Goal: Navigation & Orientation: Find specific page/section

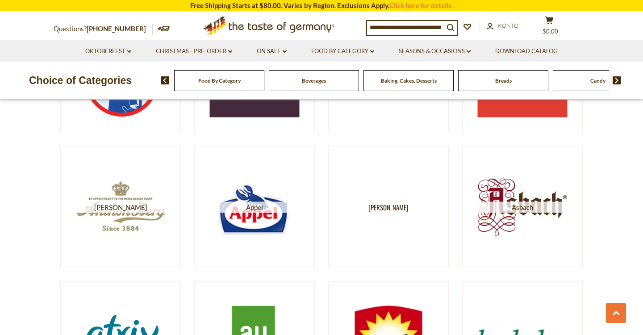
scroll to position [348, 0]
click at [616, 80] on img at bounding box center [616, 80] width 8 height 8
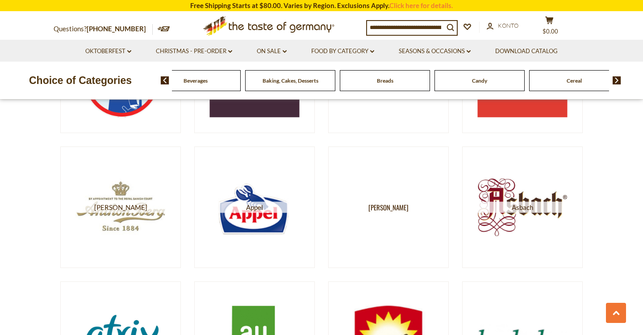
click at [616, 80] on img at bounding box center [616, 80] width 8 height 8
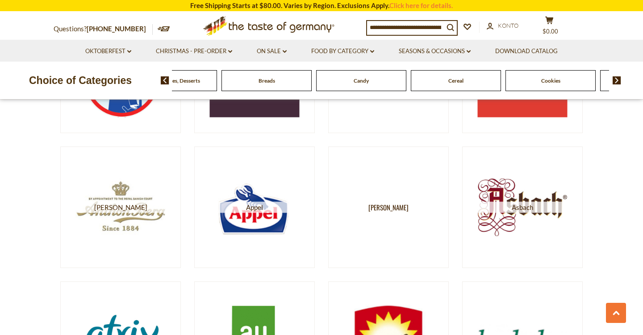
click at [616, 80] on img at bounding box center [616, 80] width 8 height 8
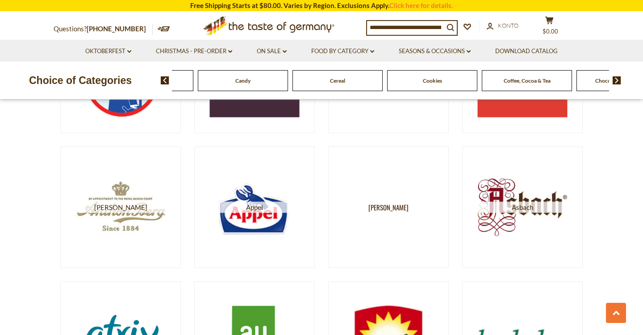
click at [616, 80] on img at bounding box center [616, 80] width 8 height 8
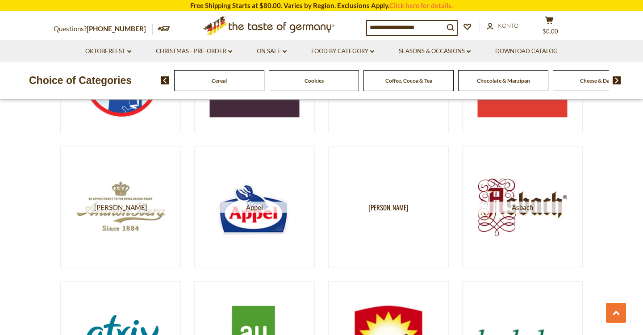
click at [614, 81] on img at bounding box center [616, 80] width 8 height 8
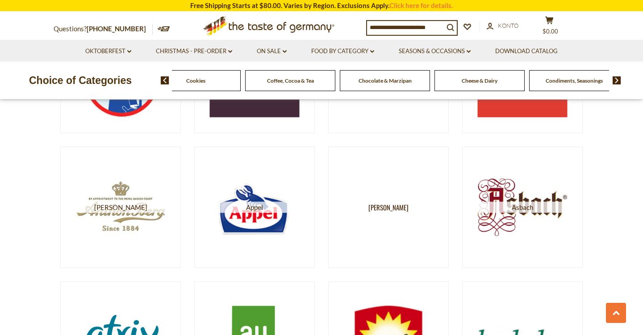
click at [614, 81] on img at bounding box center [616, 80] width 8 height 8
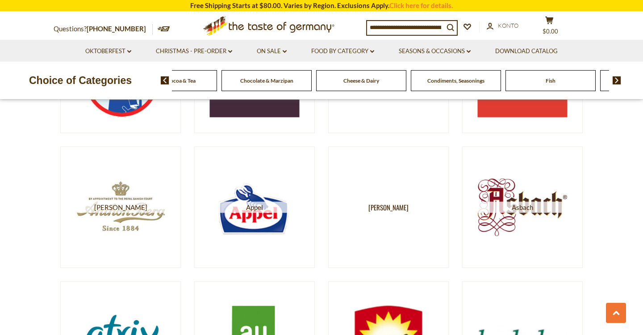
click at [614, 81] on img at bounding box center [616, 80] width 8 height 8
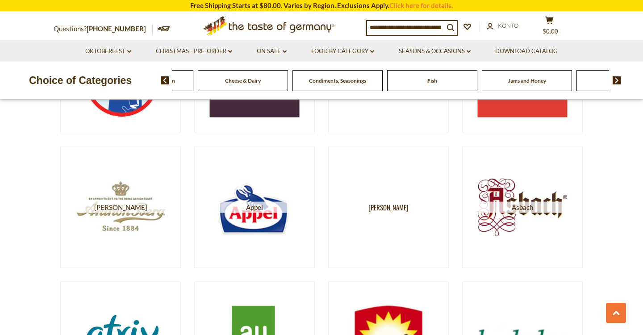
click at [614, 81] on img at bounding box center [616, 80] width 8 height 8
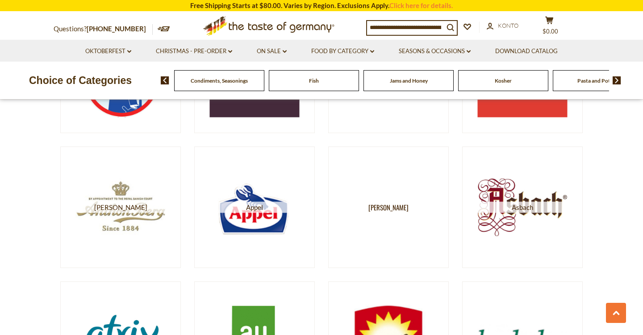
click at [614, 81] on img at bounding box center [616, 80] width 8 height 8
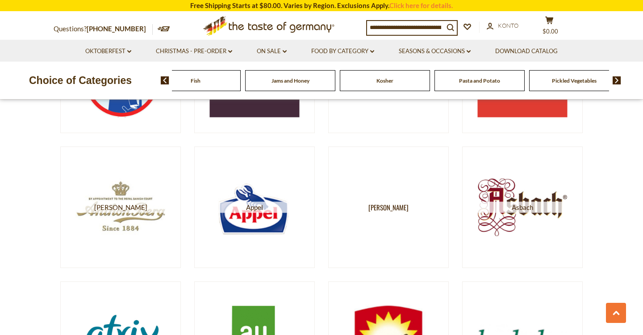
click at [614, 81] on img at bounding box center [616, 80] width 8 height 8
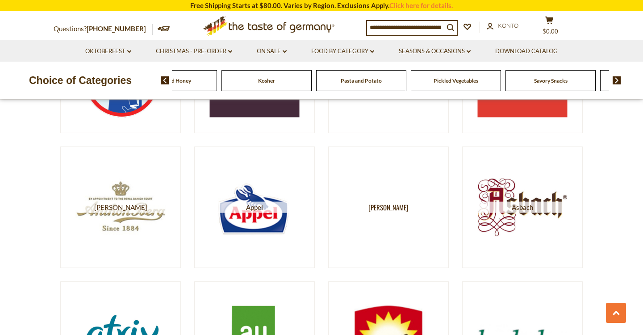
click at [614, 81] on img at bounding box center [616, 80] width 8 height 8
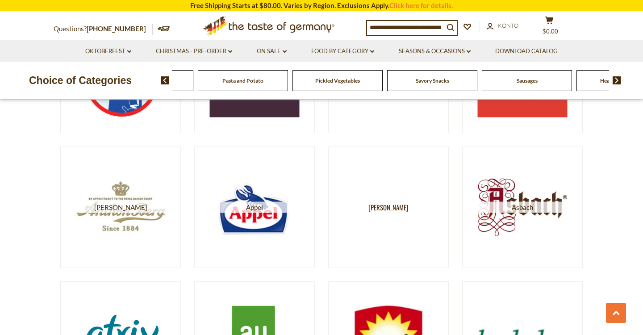
click at [614, 81] on img at bounding box center [616, 80] width 8 height 8
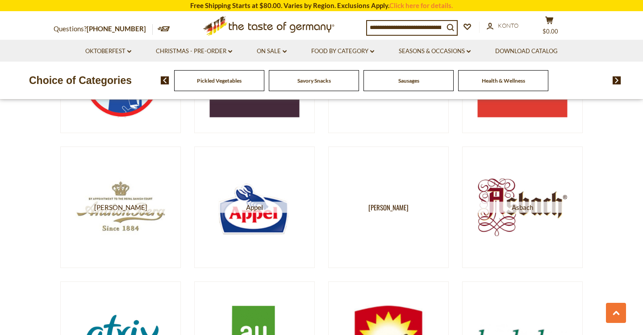
click at [614, 81] on img at bounding box center [616, 80] width 8 height 8
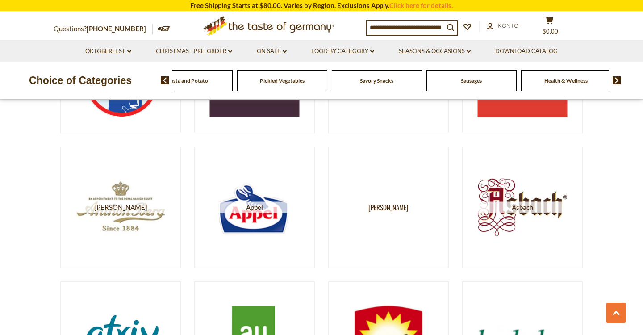
click at [573, 80] on span "Health & Wellness" at bounding box center [565, 80] width 43 height 7
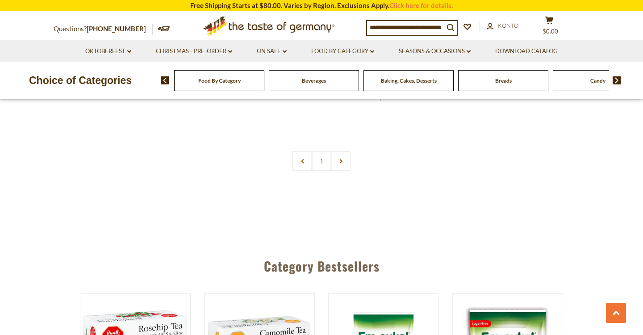
scroll to position [2202, 0]
